Goal: Information Seeking & Learning: Learn about a topic

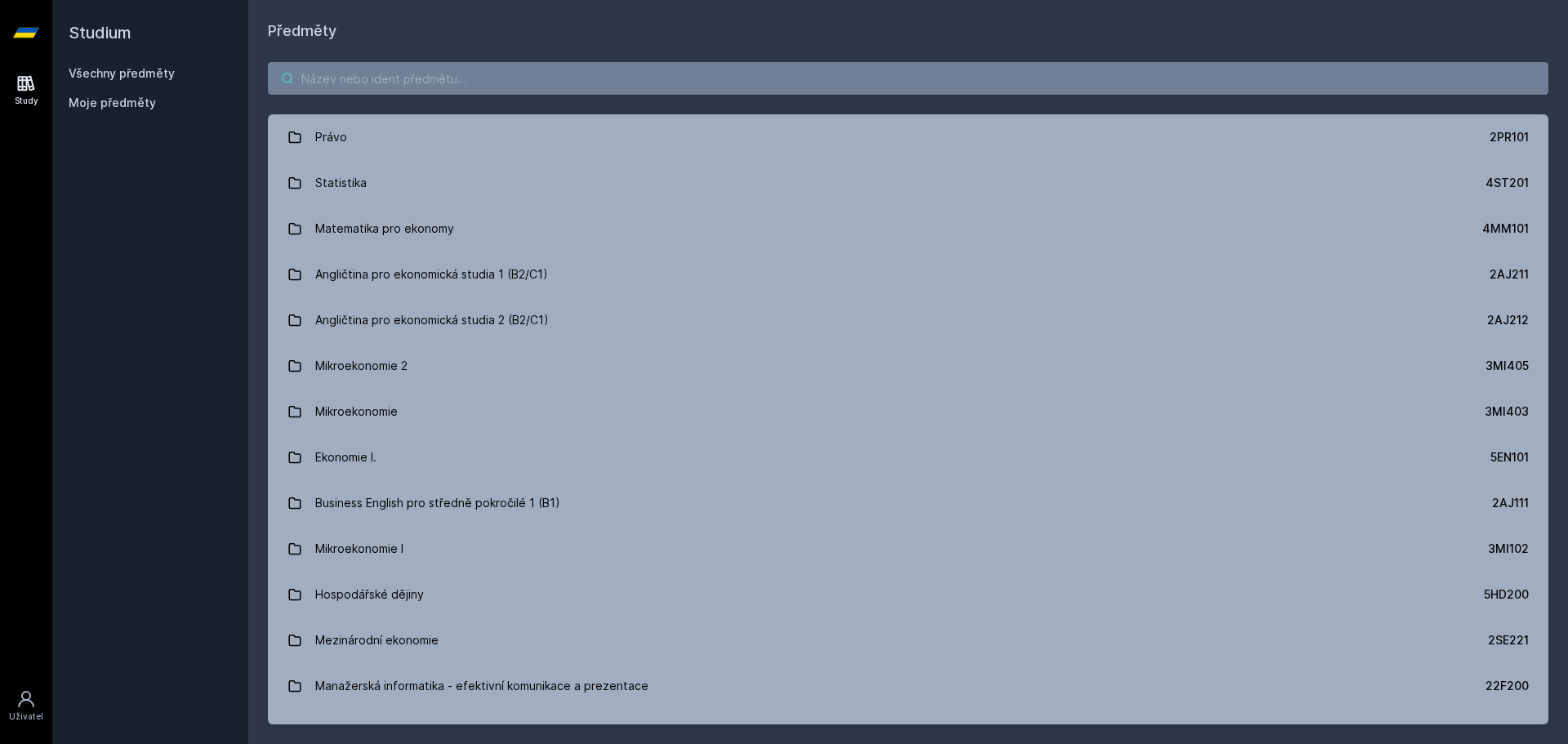
click at [575, 83] on input "search" at bounding box center [908, 78] width 1280 height 32
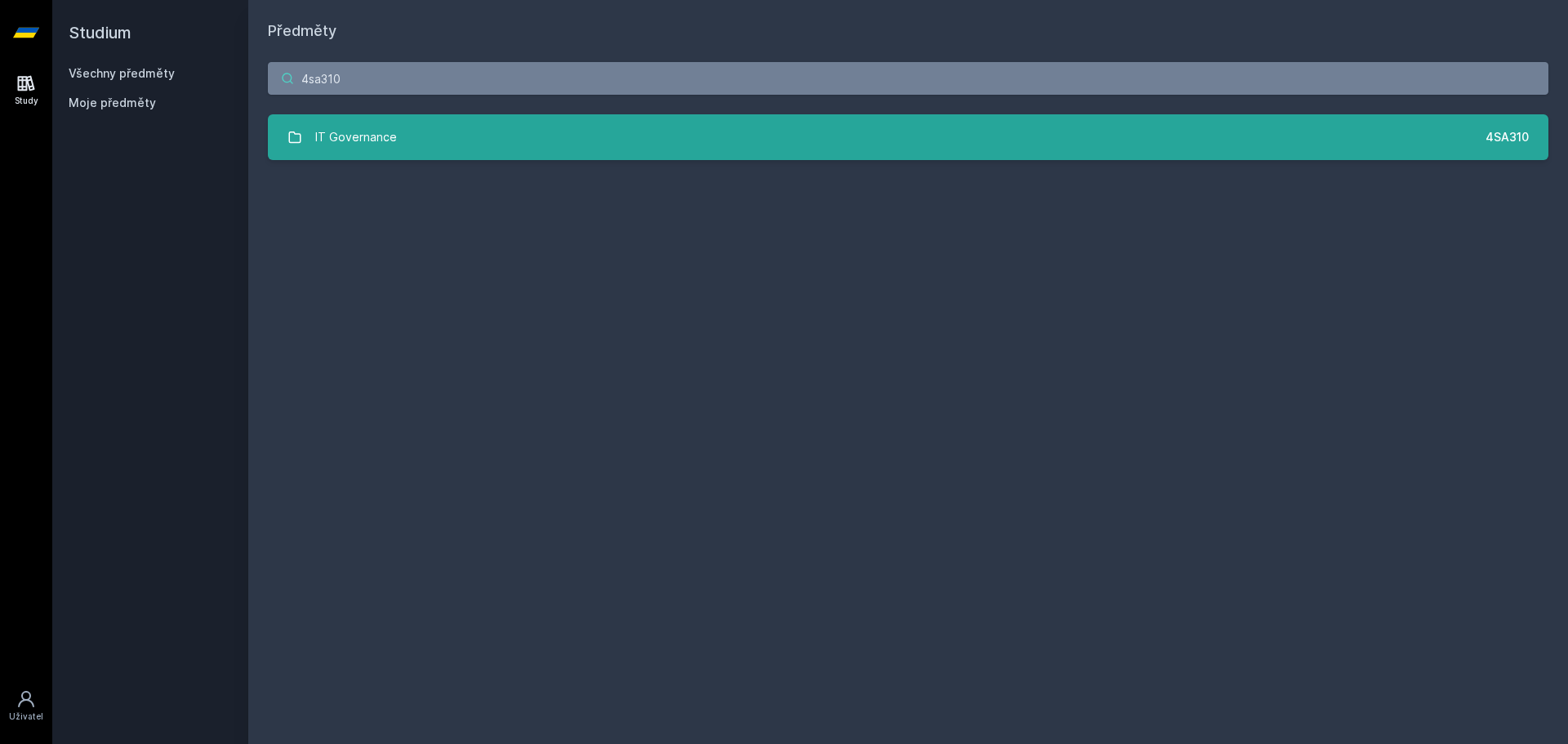
type input "4sa310"
click at [551, 130] on link "IT Governance 4SA310" at bounding box center [908, 138] width 1280 height 46
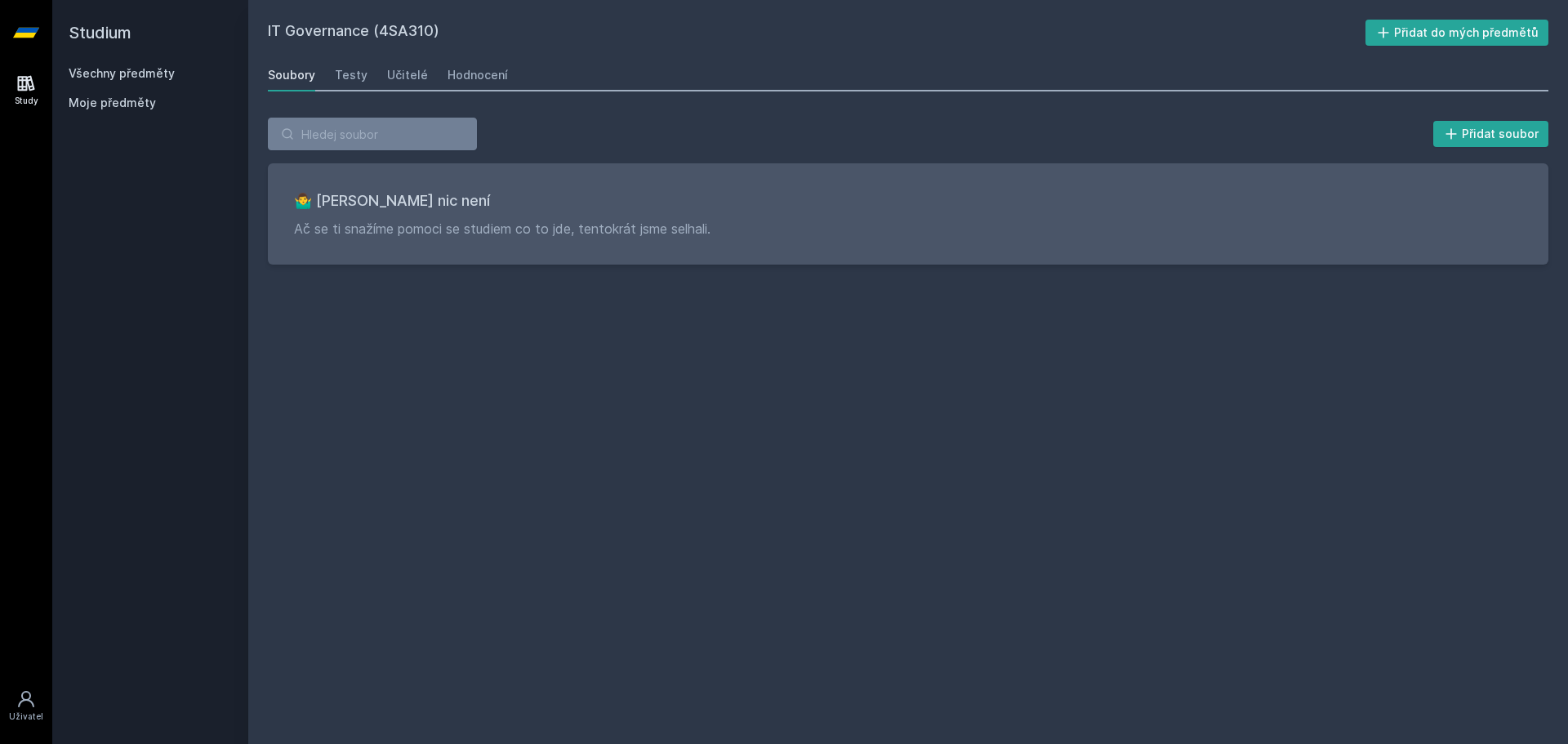
click at [369, 71] on div "Soubory Testy Učitelé Hodnocení" at bounding box center [908, 75] width 1280 height 32
click at [387, 76] on div "Učitelé" at bounding box center [407, 75] width 41 height 16
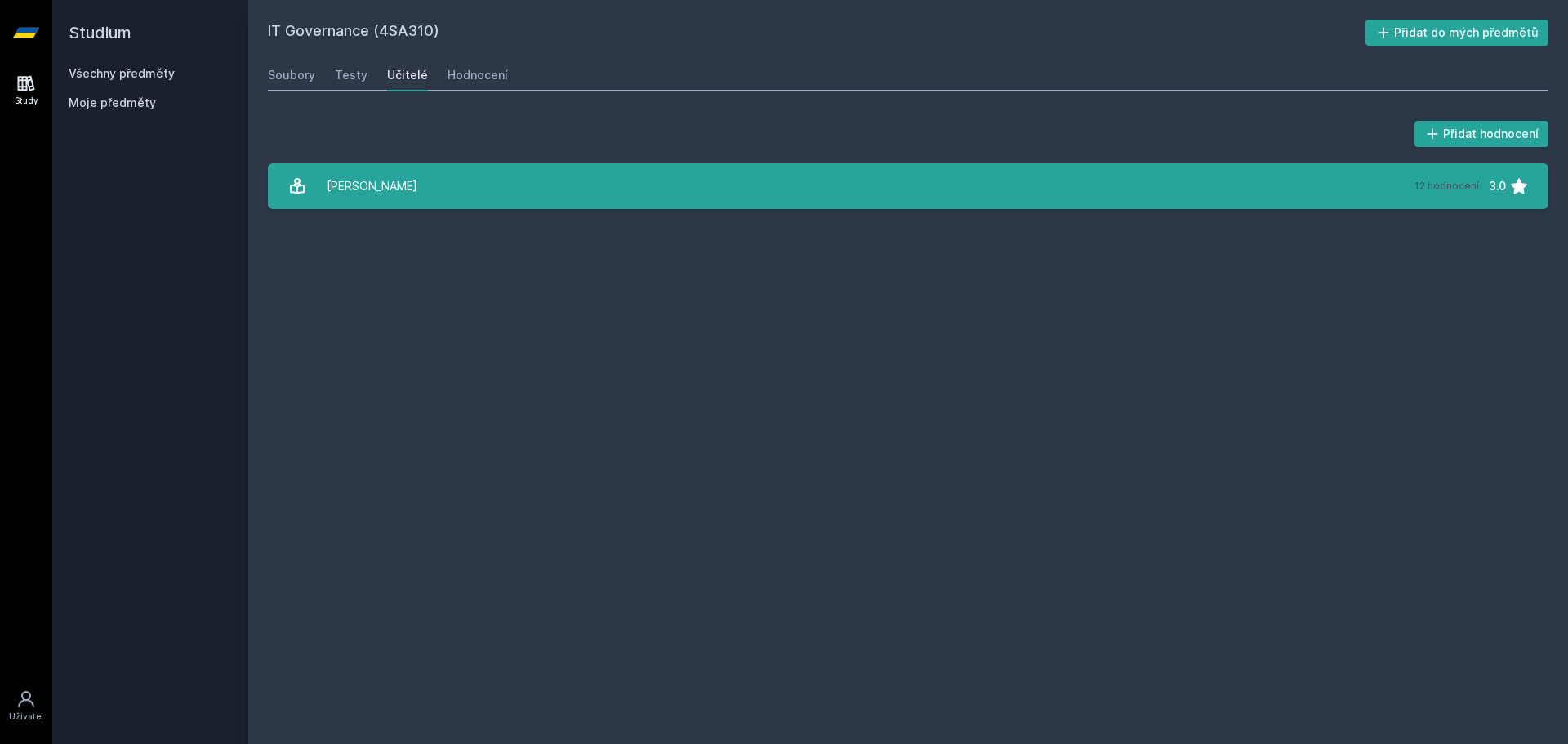
click at [521, 204] on link "[PERSON_NAME] 12 hodnocení 3.0" at bounding box center [908, 186] width 1280 height 46
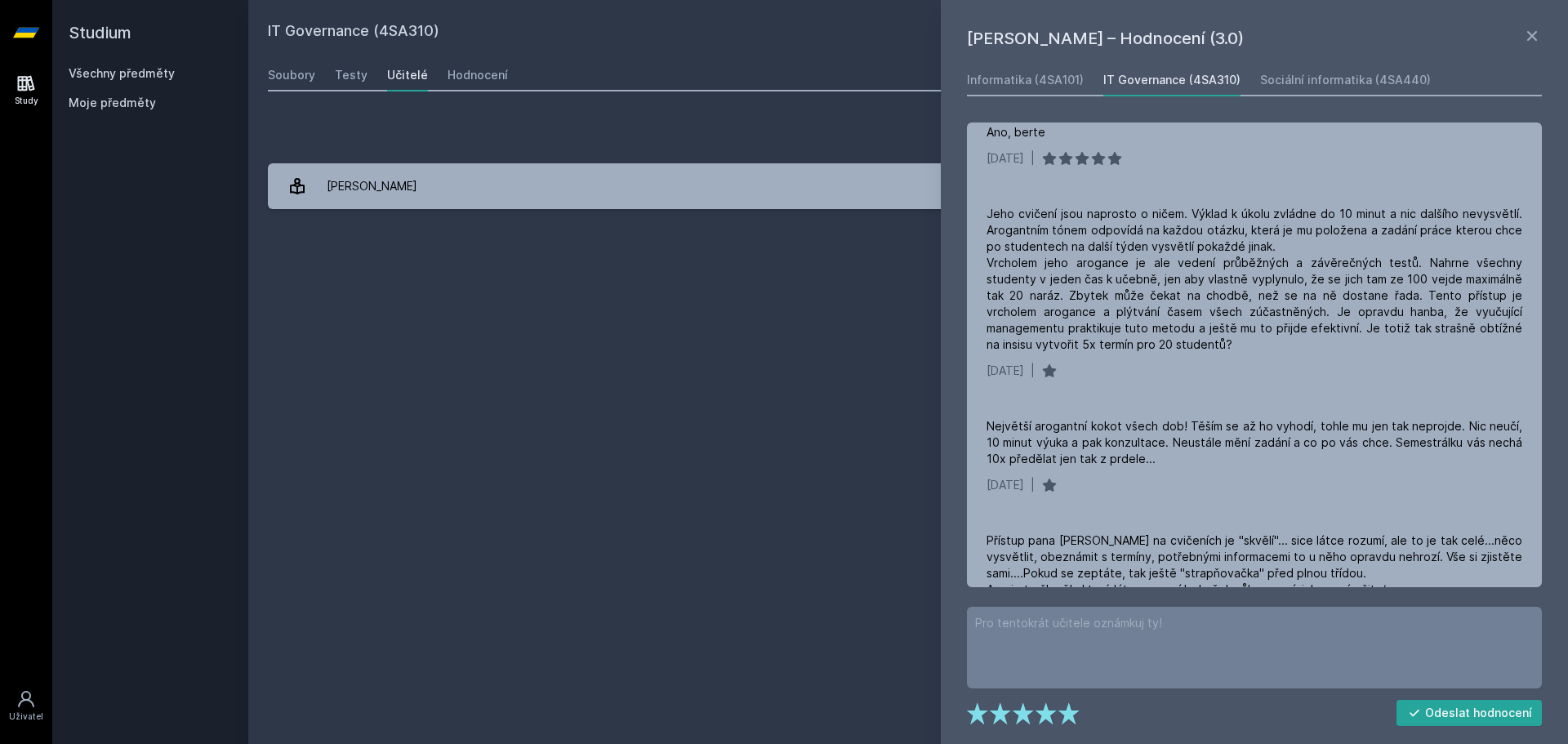
scroll to position [330, 0]
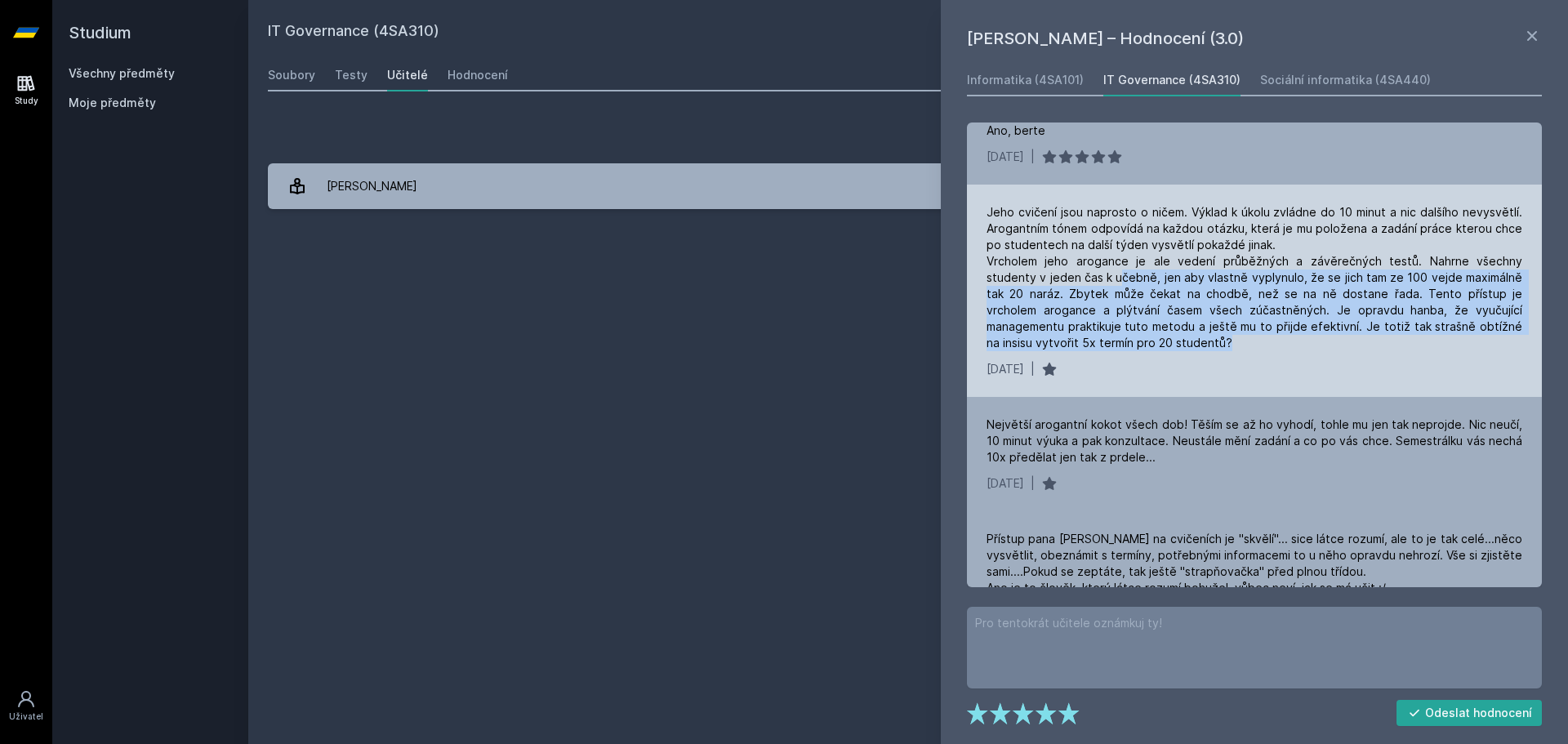
drag, startPoint x: 1070, startPoint y: 280, endPoint x: 1280, endPoint y: 339, distance: 218.1
click at [1280, 339] on div "Jeho cvičení jsou naprosto o ničem. Výklad k úkolu zvládne do 10 minut a nic da…" at bounding box center [1254, 277] width 536 height 147
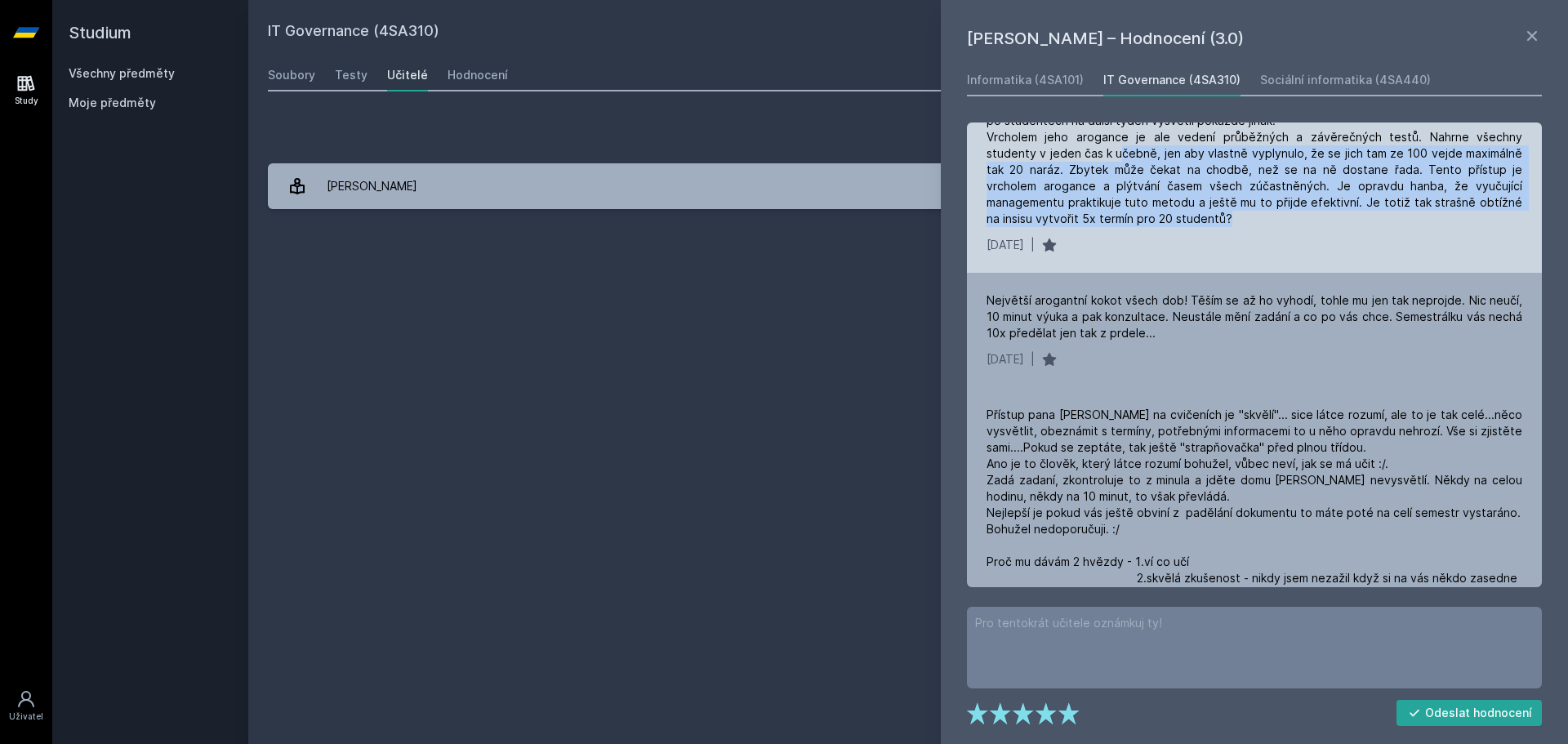
scroll to position [455, 0]
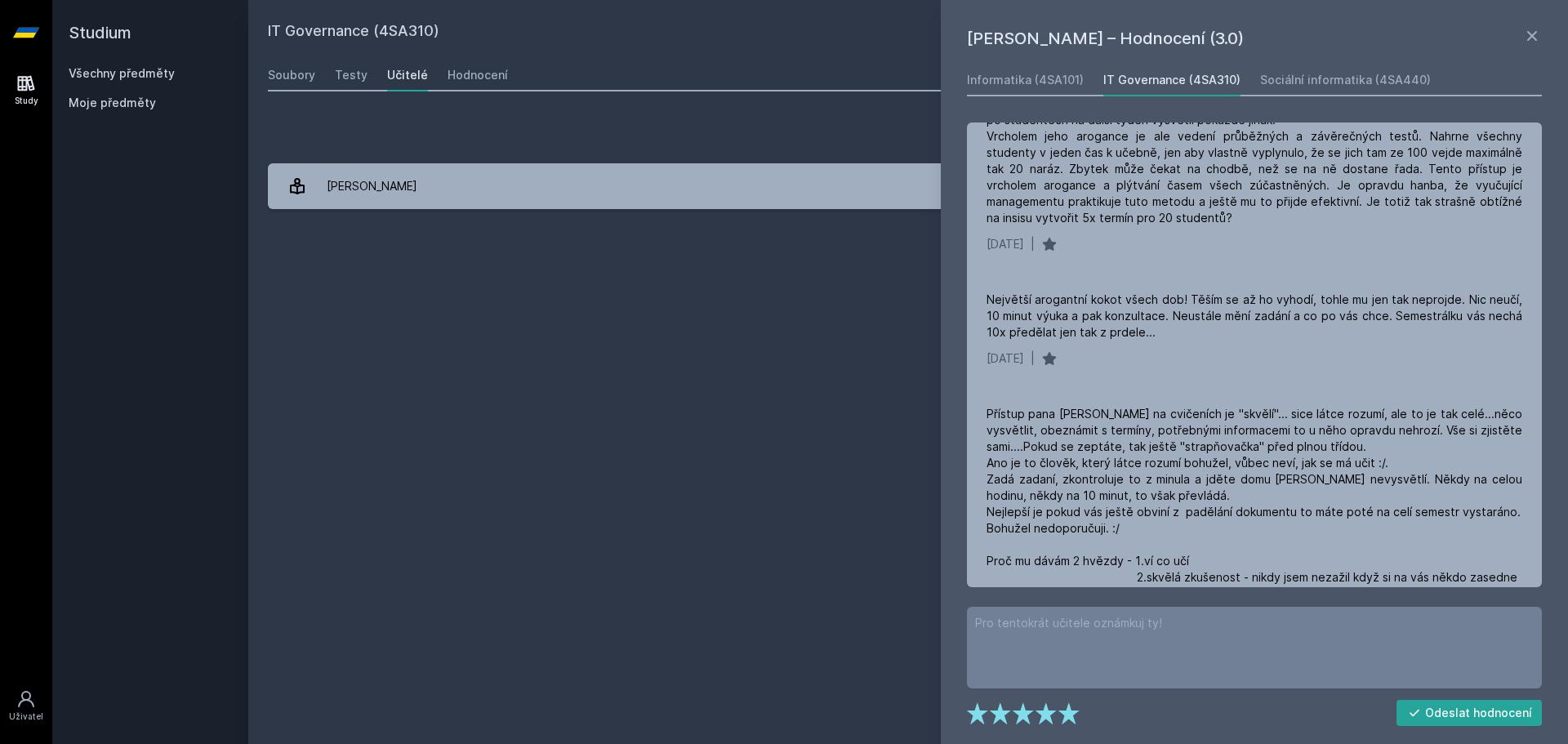
click at [891, 313] on div "IT Governance (4SA310) Přidat do mých předmětů [GEOGRAPHIC_DATA] Testy Učitelé …" at bounding box center [908, 372] width 1280 height 705
